Goal: Answer question/provide support

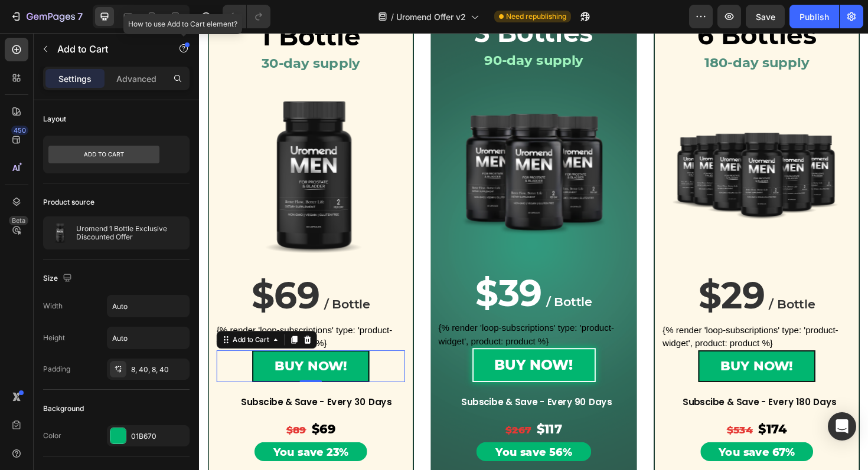
scroll to position [861, 0]
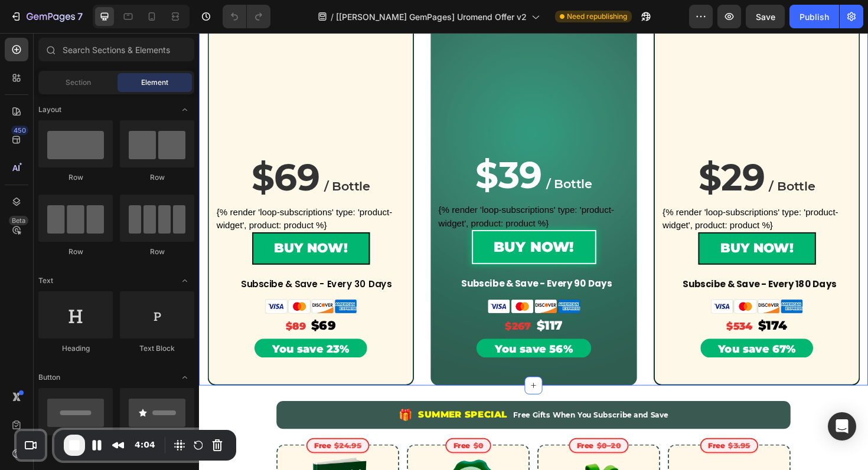
scroll to position [318, 0]
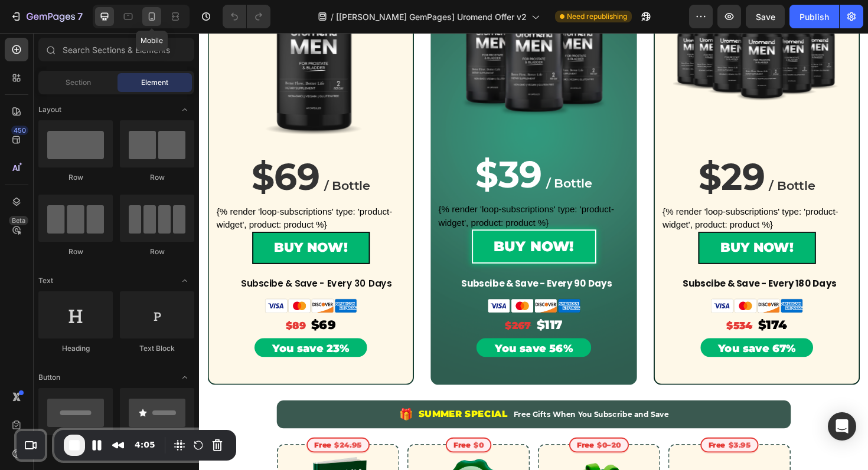
click at [146, 12] on icon at bounding box center [152, 17] width 12 height 12
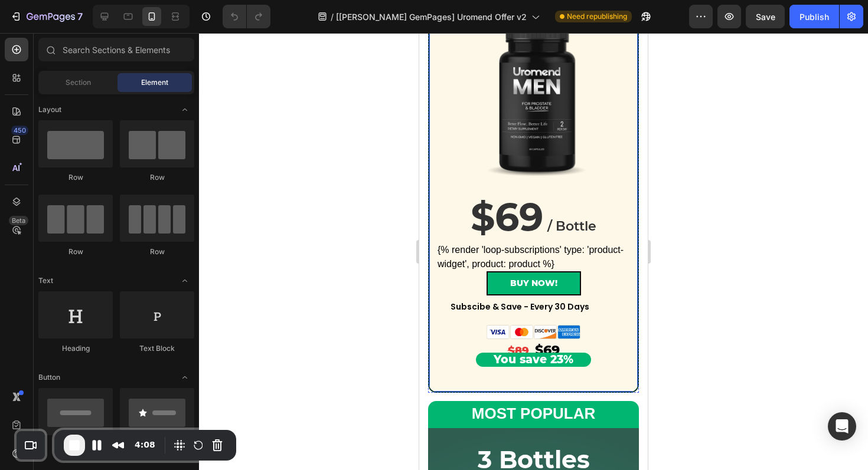
scroll to position [395, 0]
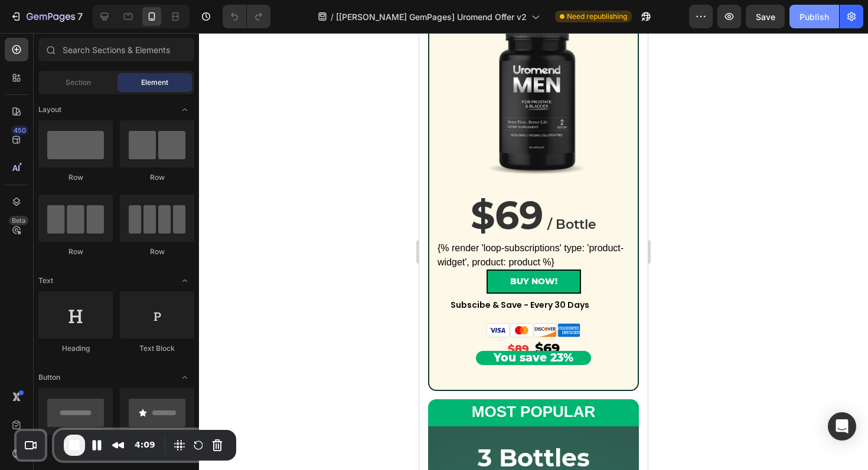
click at [817, 21] on div "Publish" at bounding box center [814, 17] width 30 height 12
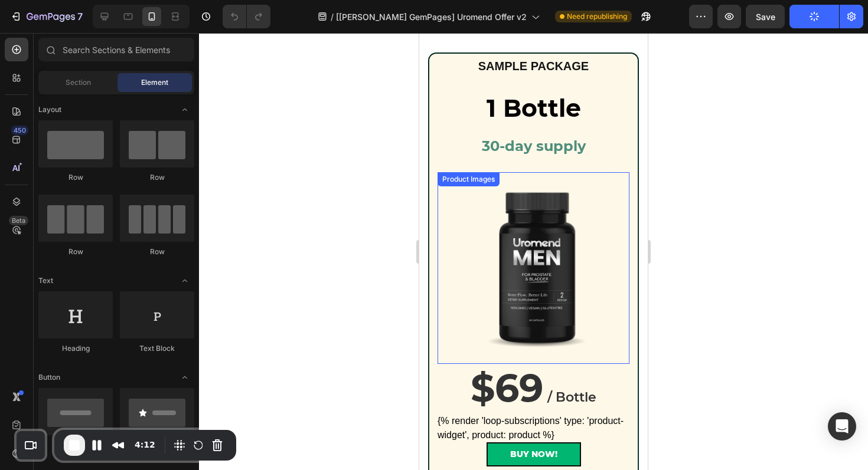
scroll to position [0, 0]
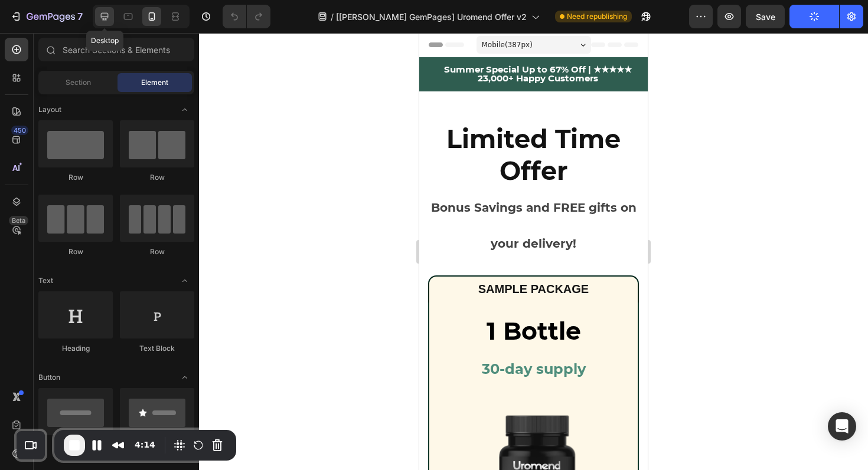
click at [107, 23] on div at bounding box center [104, 16] width 19 height 19
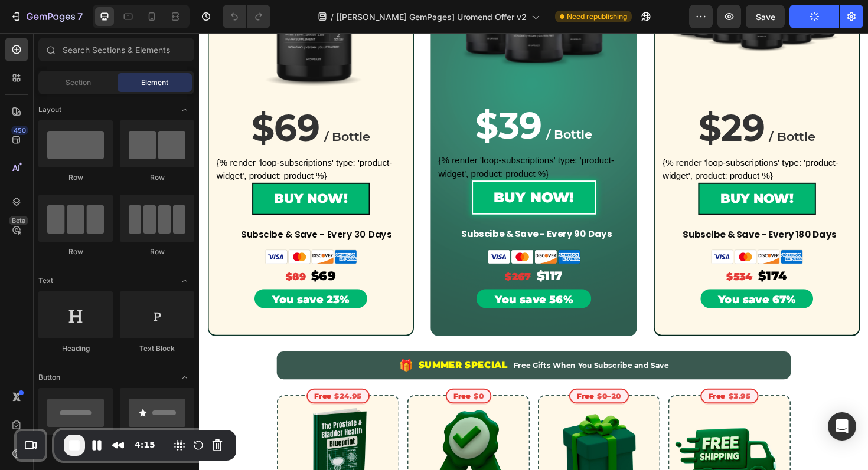
scroll to position [364, 0]
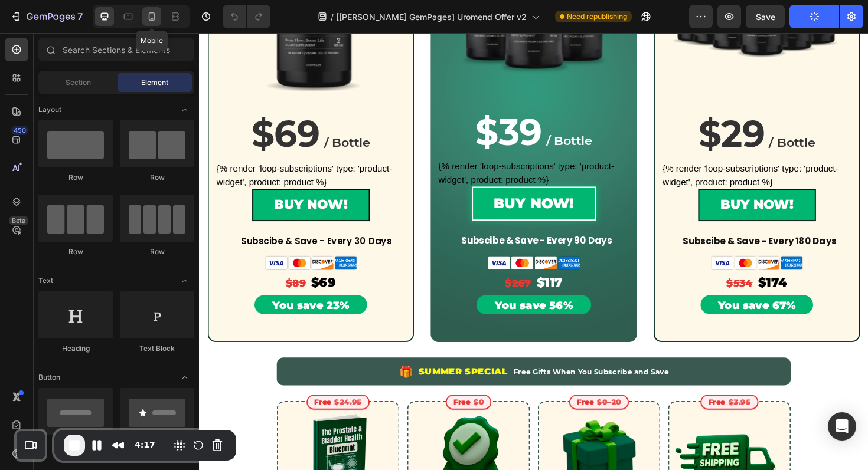
click at [152, 17] on icon at bounding box center [152, 17] width 12 height 12
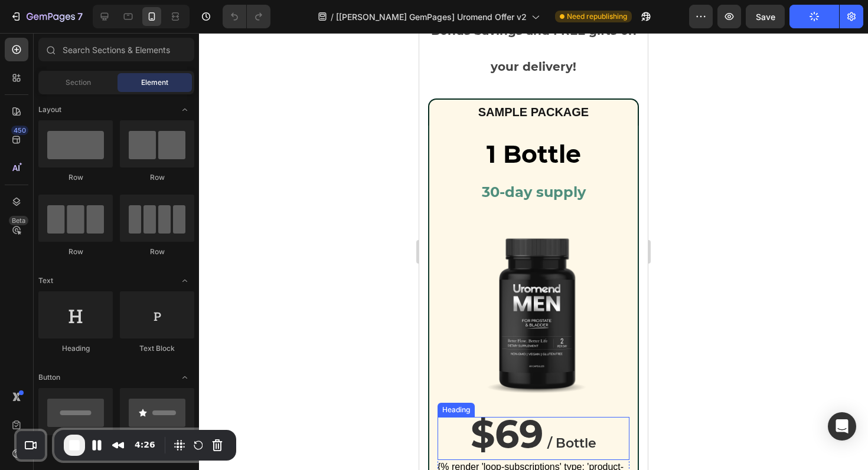
scroll to position [179, 0]
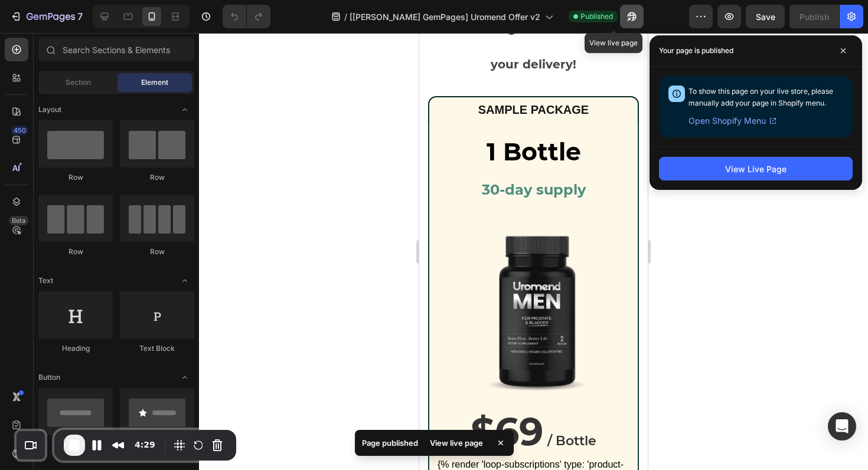
click at [626, 16] on icon "button" at bounding box center [632, 17] width 12 height 12
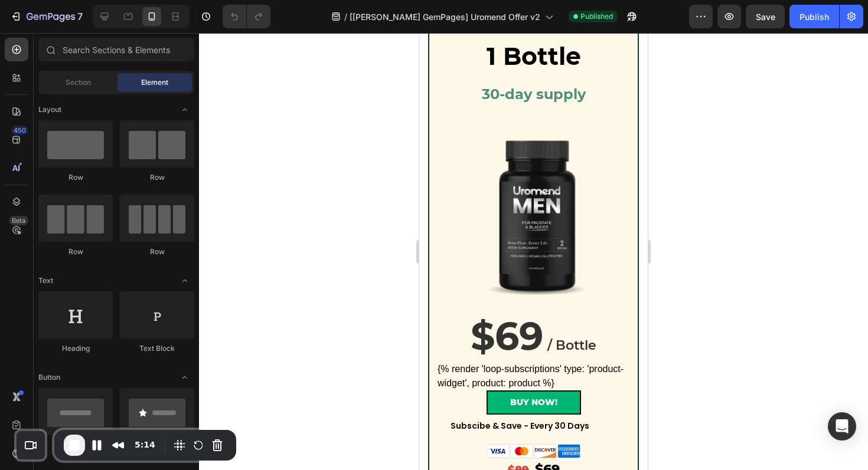
scroll to position [293, 0]
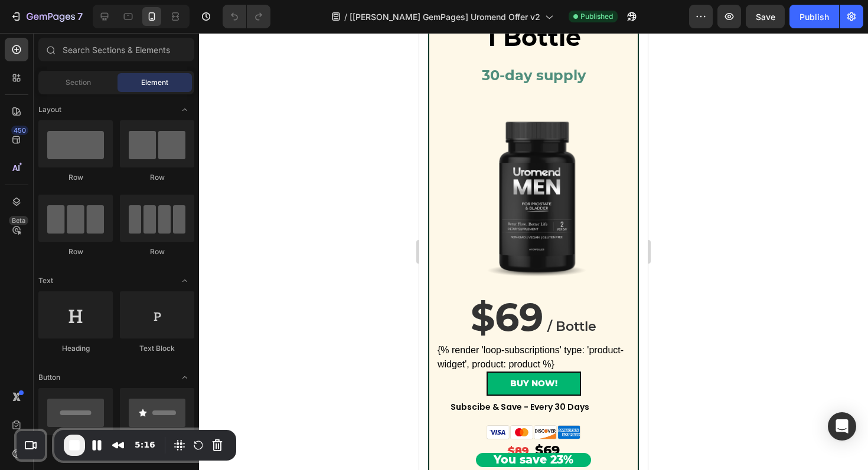
click at [93, 22] on div at bounding box center [141, 17] width 97 height 24
click at [102, 21] on icon at bounding box center [105, 17] width 12 height 12
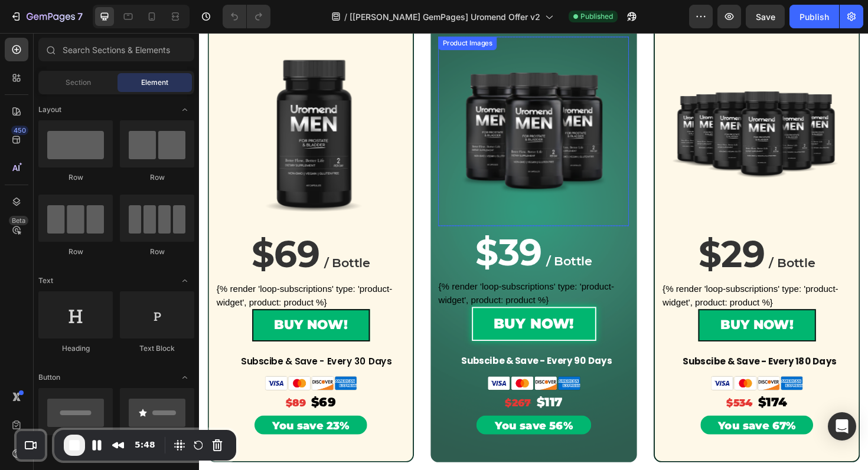
scroll to position [250, 0]
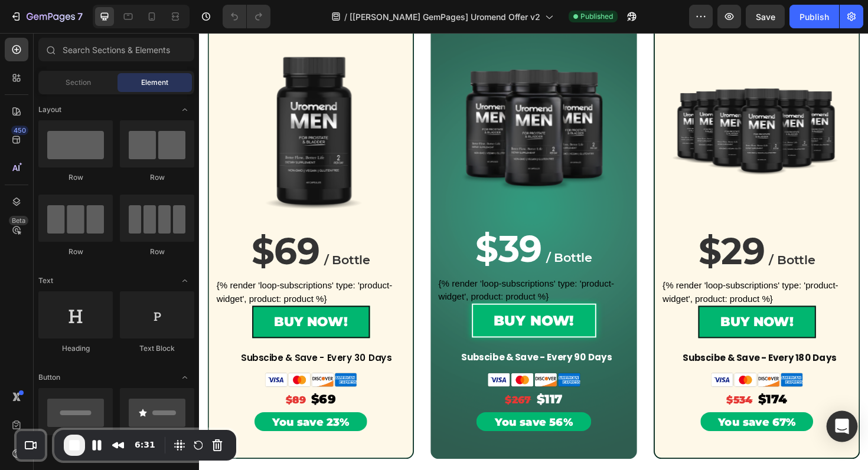
click at [844, 428] on icon "Open Intercom Messenger" at bounding box center [842, 426] width 14 height 15
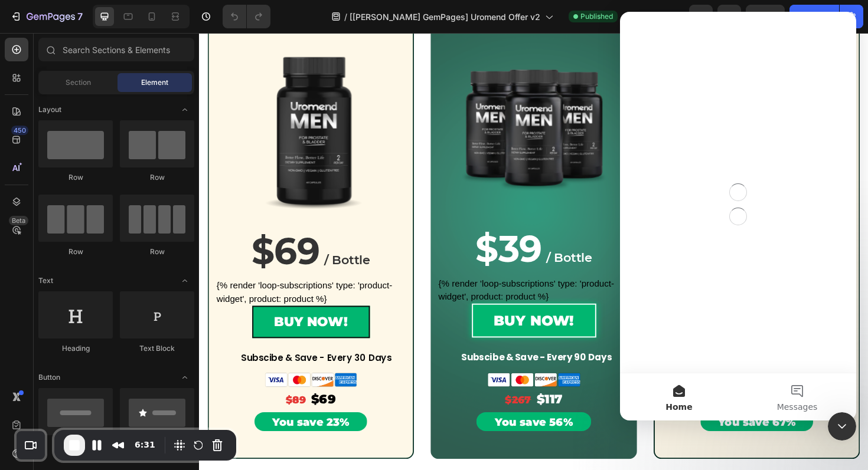
scroll to position [0, 0]
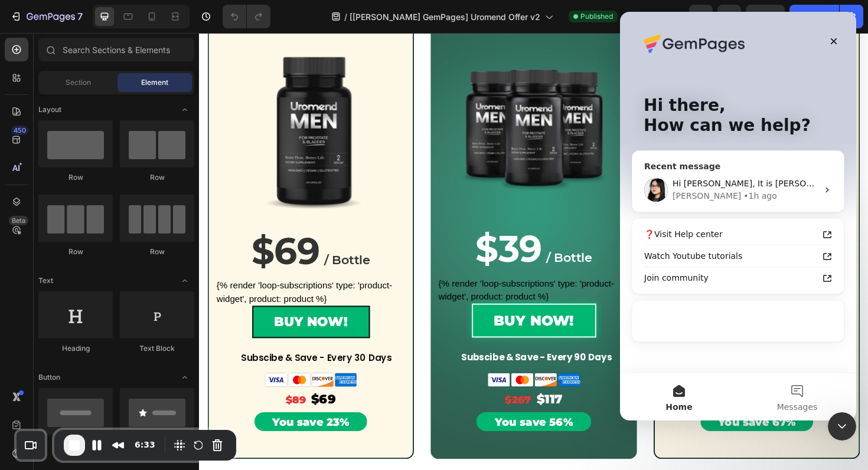
click at [749, 196] on div "[PERSON_NAME] • 1h ago" at bounding box center [744, 196] width 145 height 12
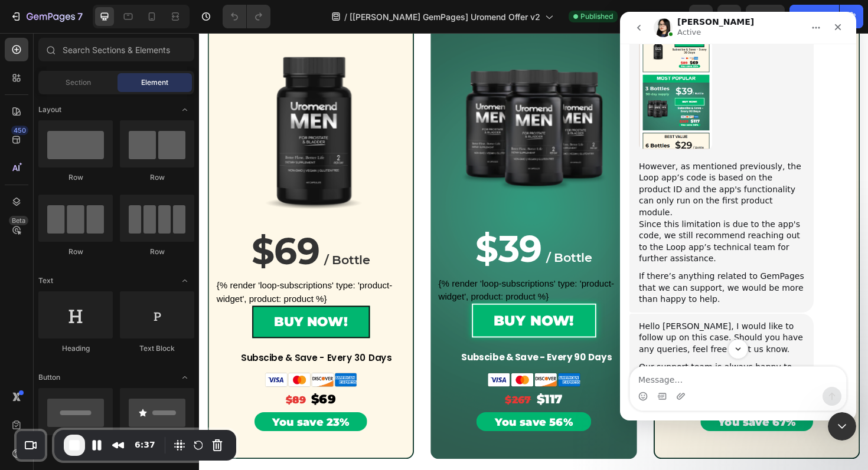
scroll to position [10593, 0]
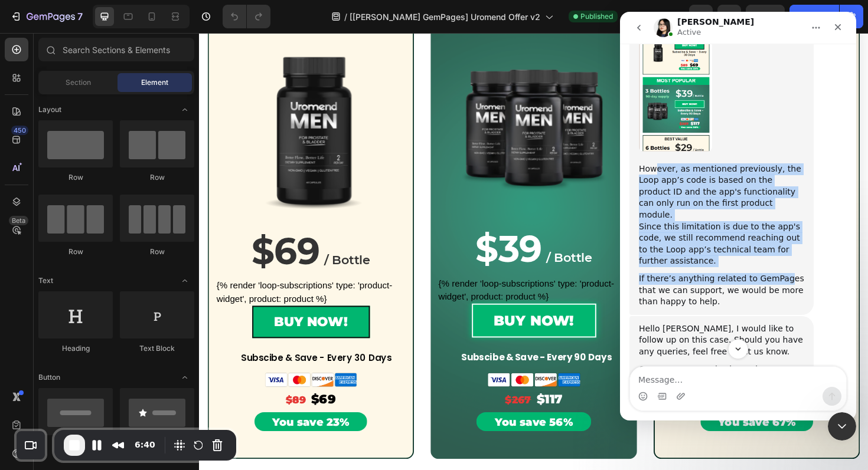
drag, startPoint x: 653, startPoint y: 125, endPoint x: 778, endPoint y: 219, distance: 156.8
click at [778, 219] on div "Hi [PERSON_NAME], I would like to share another update from our technical team.…" at bounding box center [721, 17] width 165 height 580
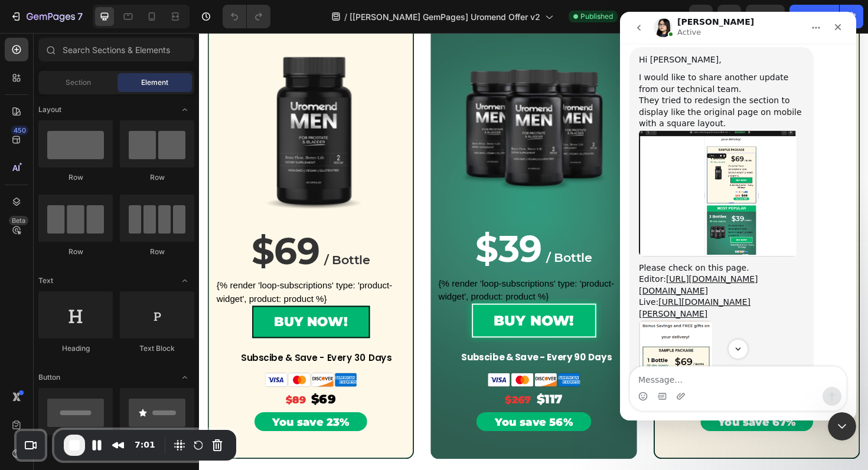
scroll to position [10270, 0]
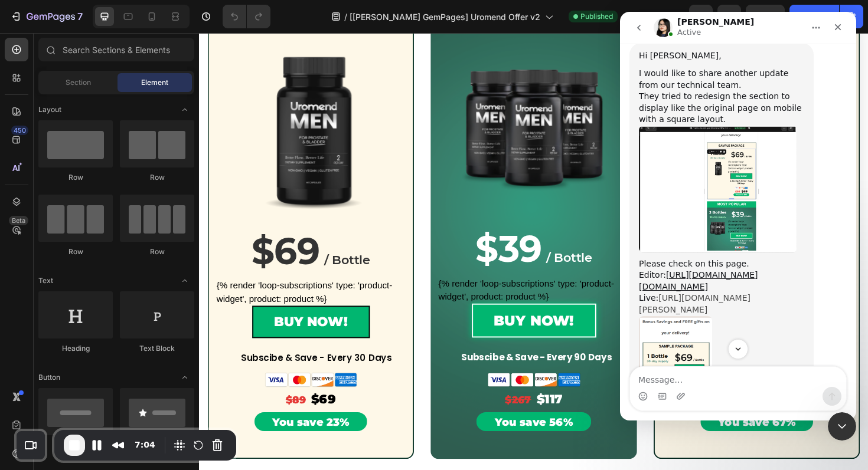
click at [706, 293] on link "[URL][DOMAIN_NAME][PERSON_NAME]" at bounding box center [695, 303] width 112 height 21
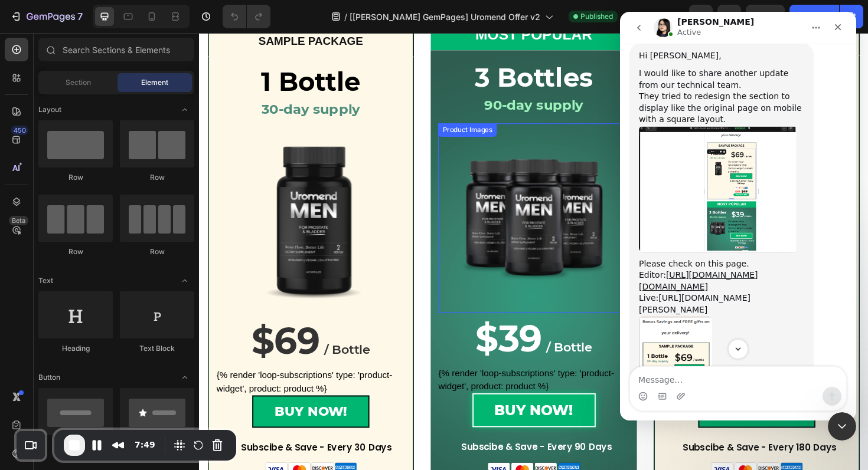
scroll to position [156, 0]
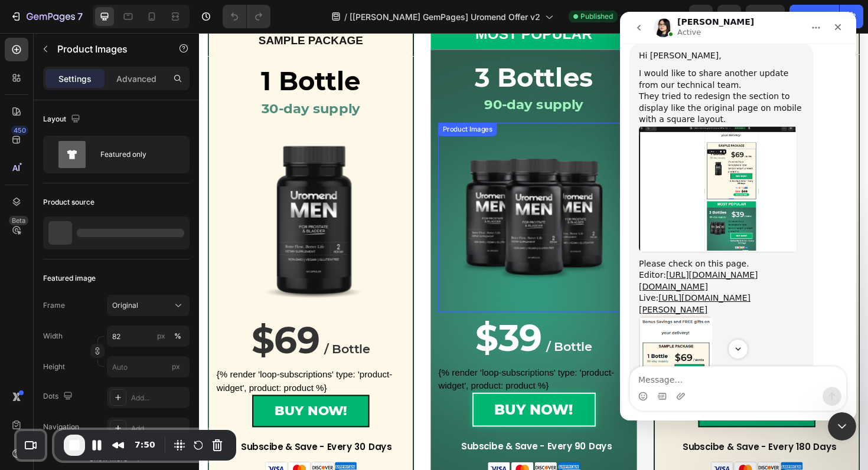
click at [524, 217] on img at bounding box center [552, 228] width 165 height 165
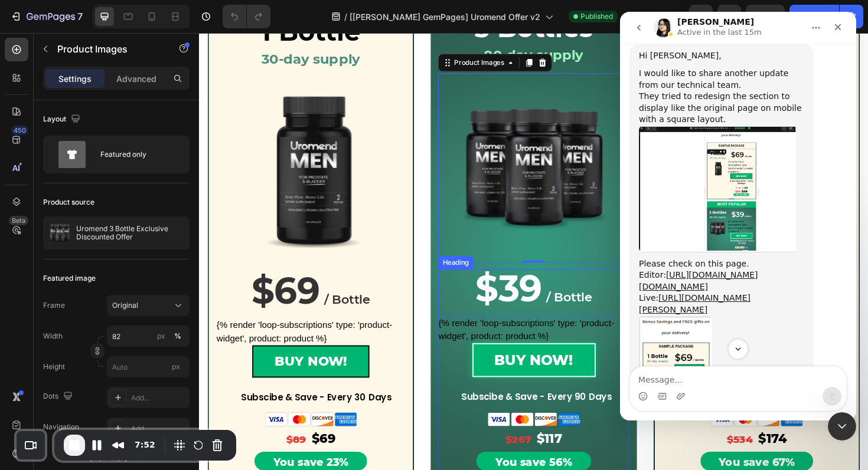
scroll to position [231, 0]
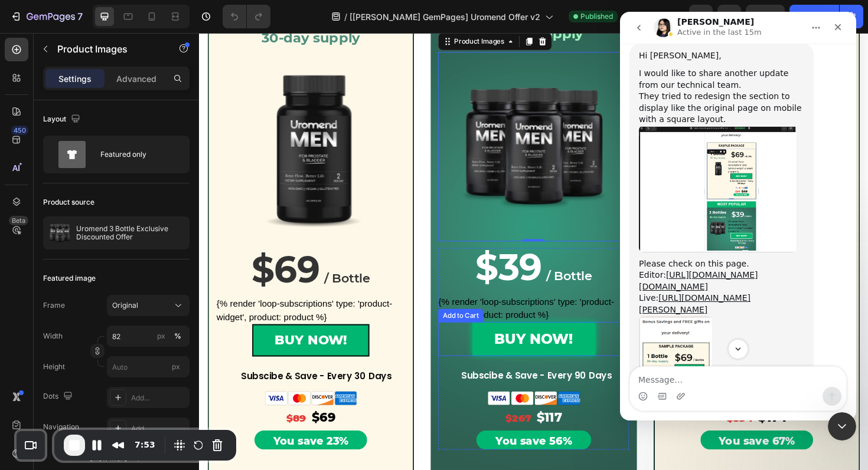
click at [498, 361] on button "BUY NOW!" at bounding box center [553, 357] width 130 height 36
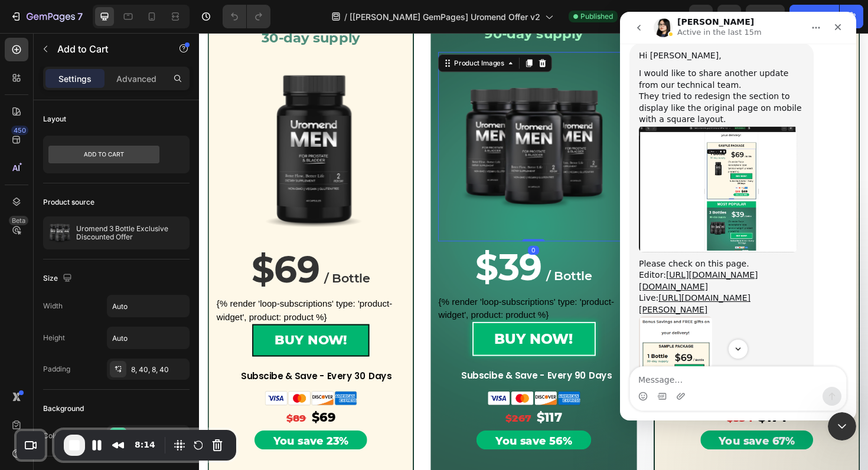
click at [541, 183] on img at bounding box center [552, 153] width 165 height 165
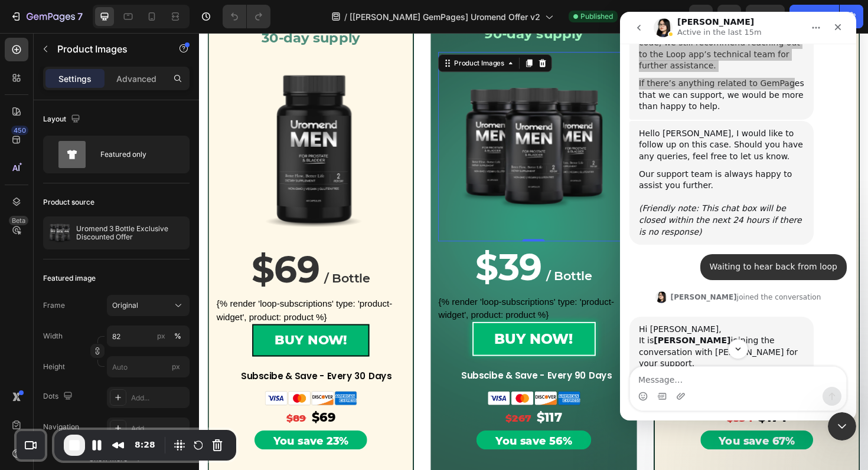
scroll to position [10824, 0]
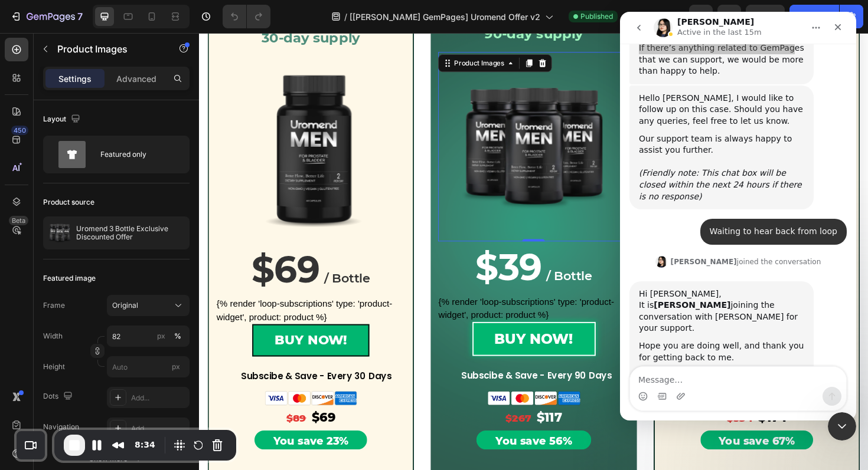
click at [76, 446] on span "End Recording" at bounding box center [74, 446] width 14 height 14
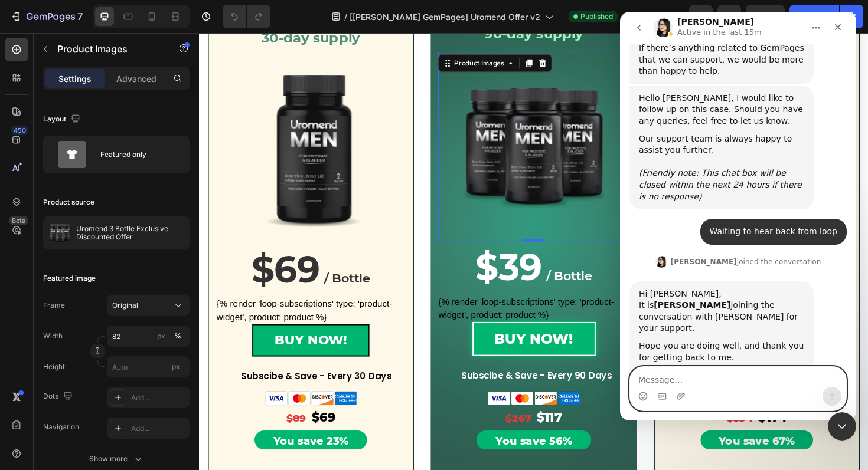
click at [686, 387] on textarea "Message…" at bounding box center [738, 377] width 216 height 20
paste textarea "[URL][DOMAIN_NAME]"
type textarea "update: [URL][DOMAIN_NAME]"
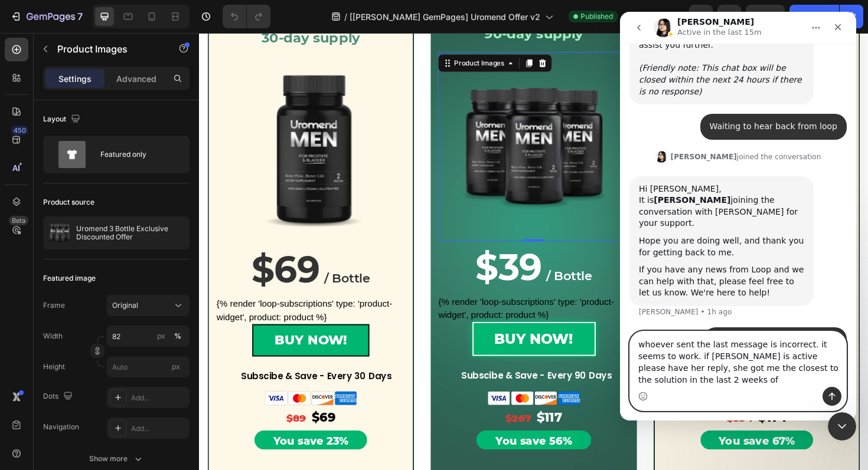
scroll to position [10941, 0]
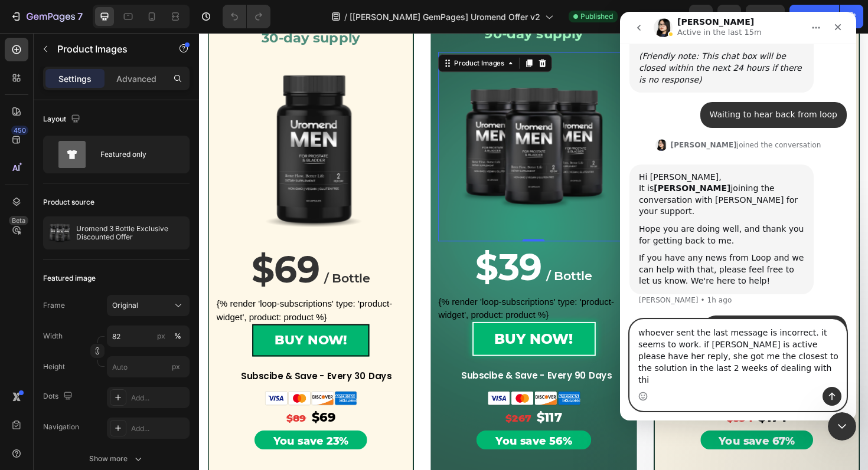
type textarea "whoever sent the last message is incorrect. it seems to work. if [PERSON_NAME] …"
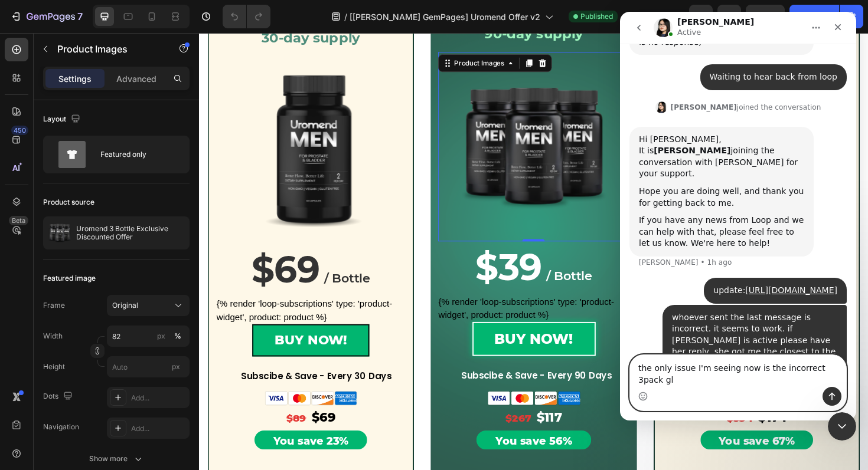
scroll to position [10990, 0]
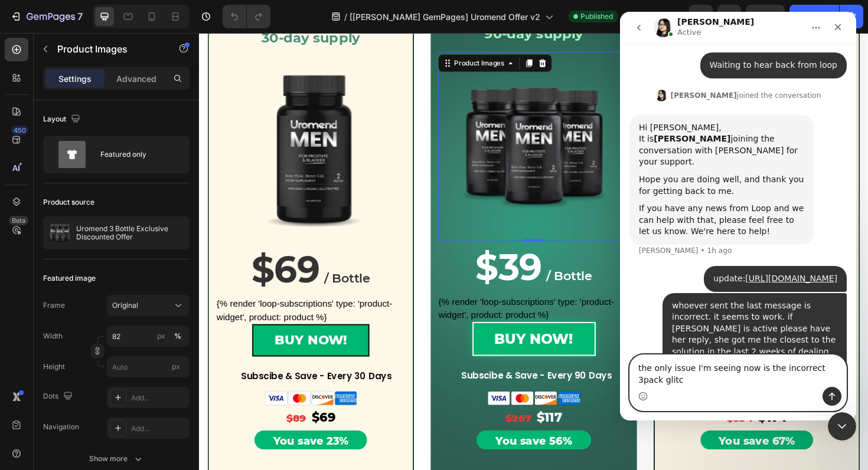
type textarea "the only issue I'm seeing now is the incorrect 3pack glitch"
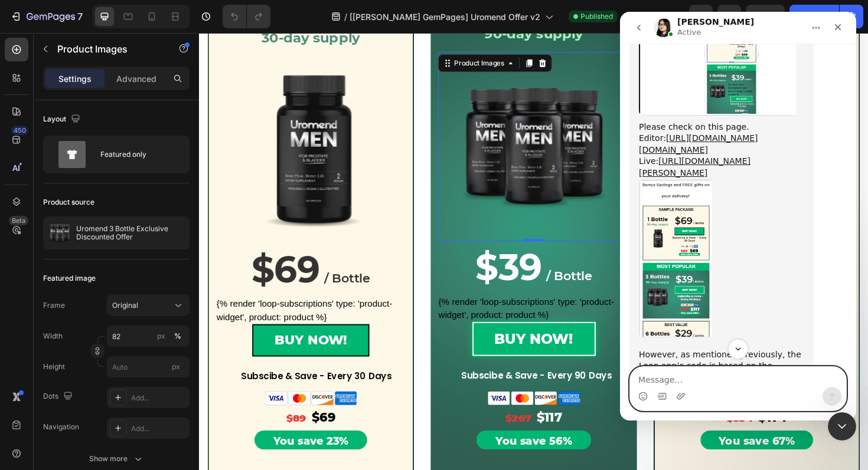
scroll to position [10406, 0]
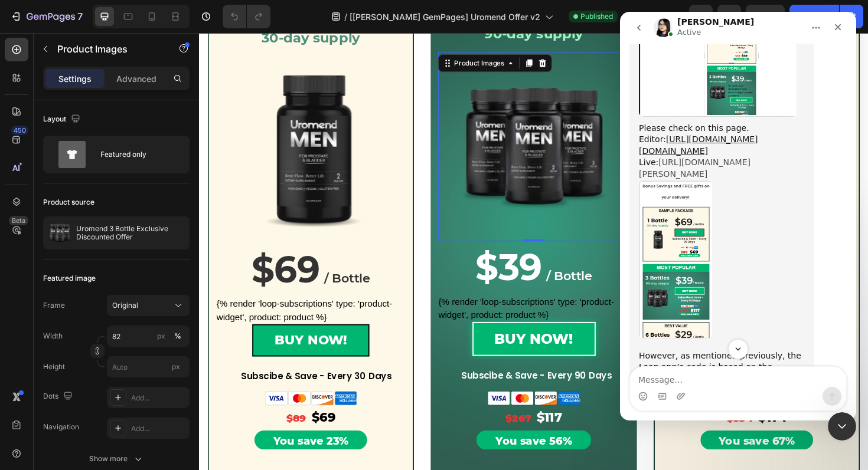
copy link "[URL][DOMAIN_NAME][PERSON_NAME]"
click at [738, 350] on icon "Scroll to bottom" at bounding box center [738, 350] width 6 height 4
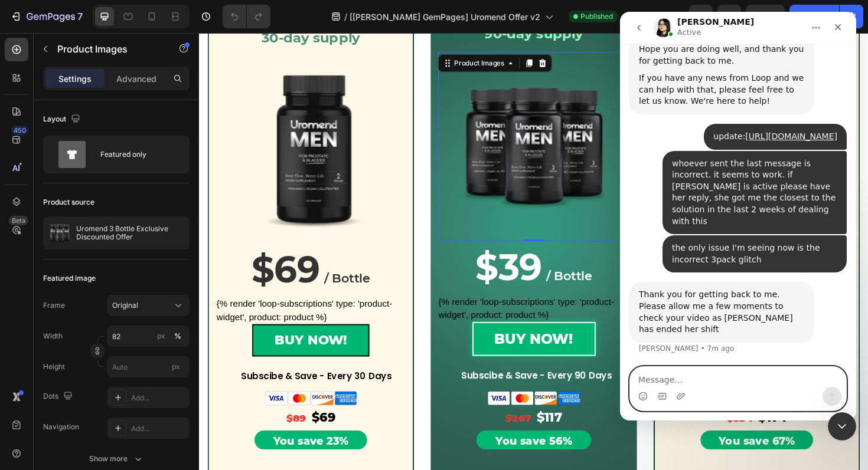
scroll to position [11075, 0]
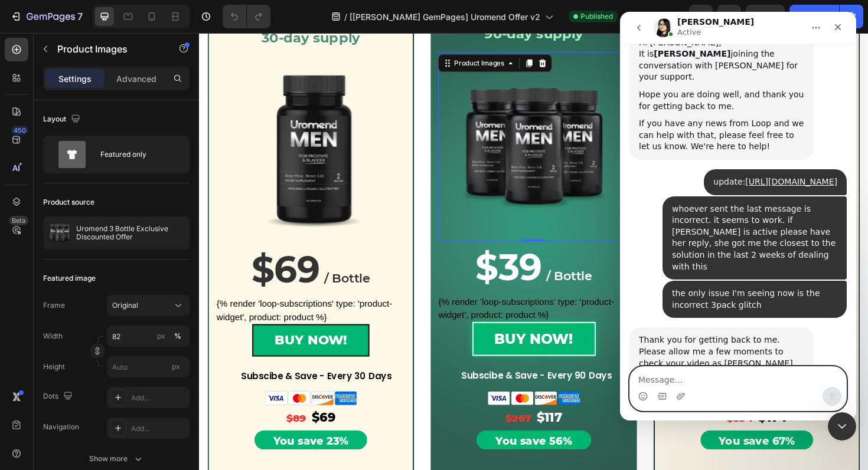
click at [753, 382] on textarea "Message…" at bounding box center [738, 377] width 216 height 20
type textarea "ok"
